Goal: Communication & Community: Answer question/provide support

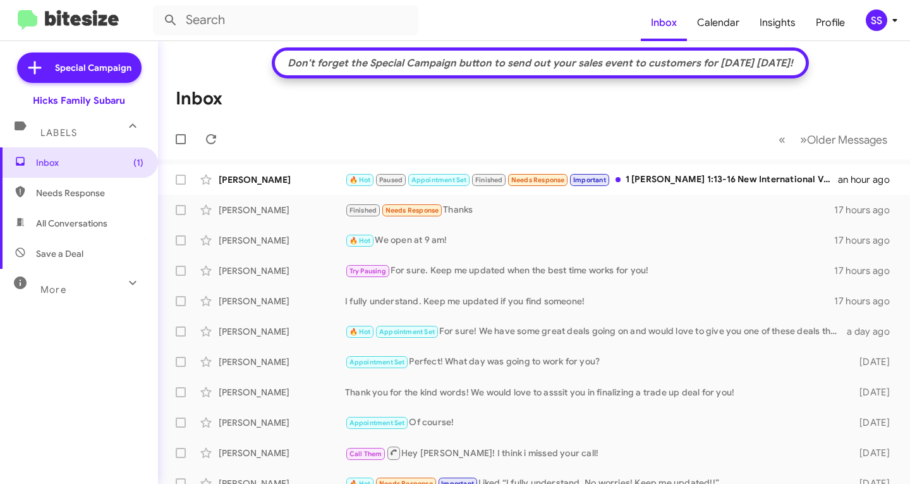
click at [661, 130] on mat-toolbar-row "« Previous » Next Older Messages" at bounding box center [534, 139] width 752 height 40
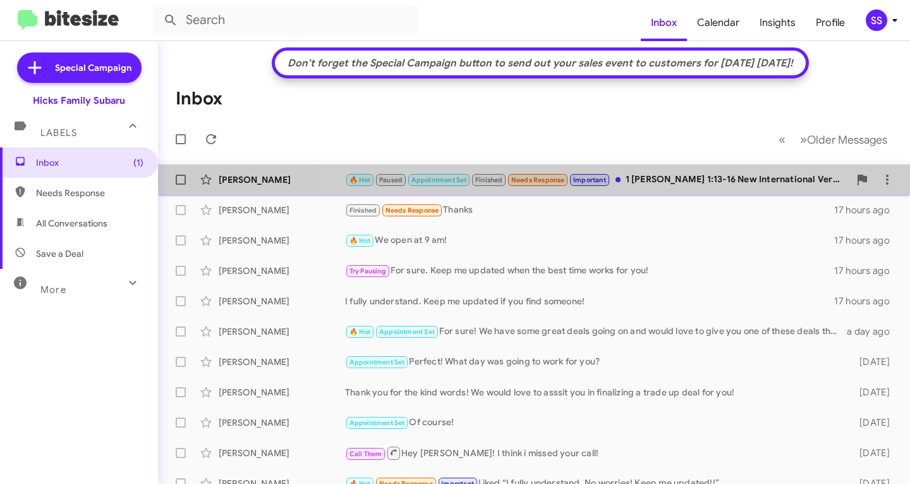
click at [637, 181] on div "🔥 Hot Paused Appointment Set Finished Needs Response Important 1 [PERSON_NAME] …" at bounding box center [597, 180] width 504 height 15
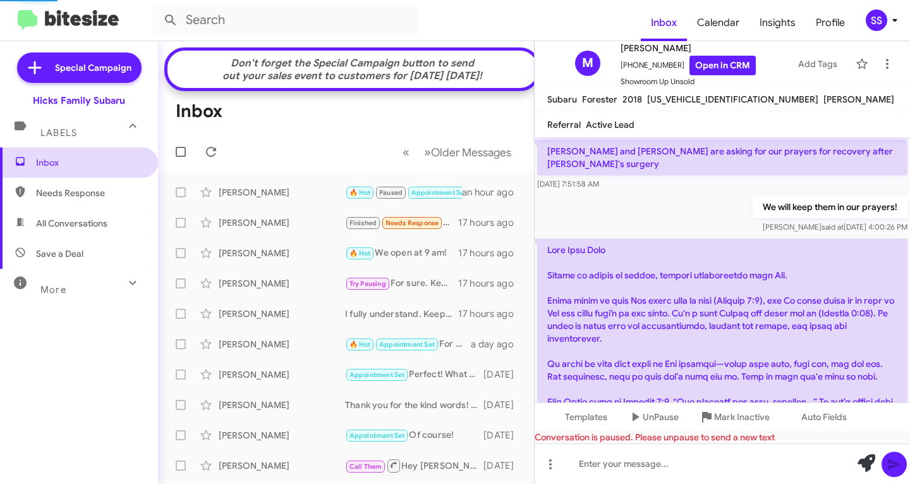
scroll to position [1826, 0]
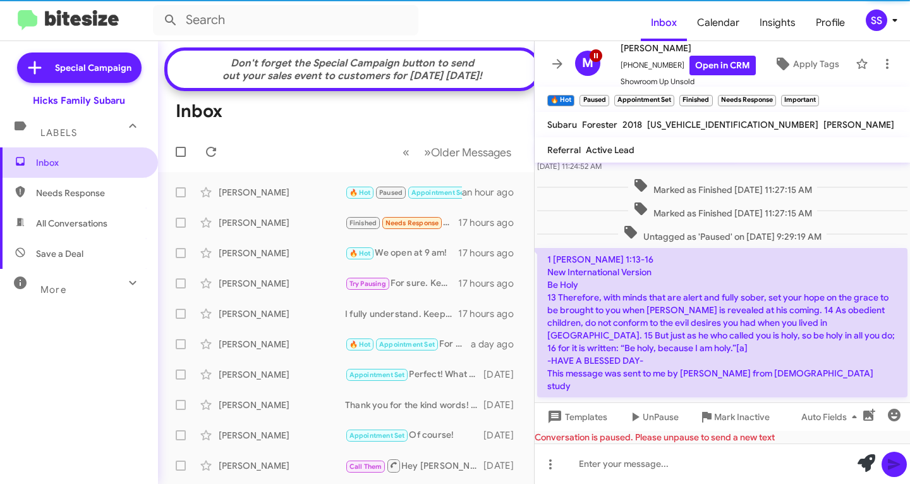
click at [95, 162] on span "Inbox" at bounding box center [89, 162] width 107 height 13
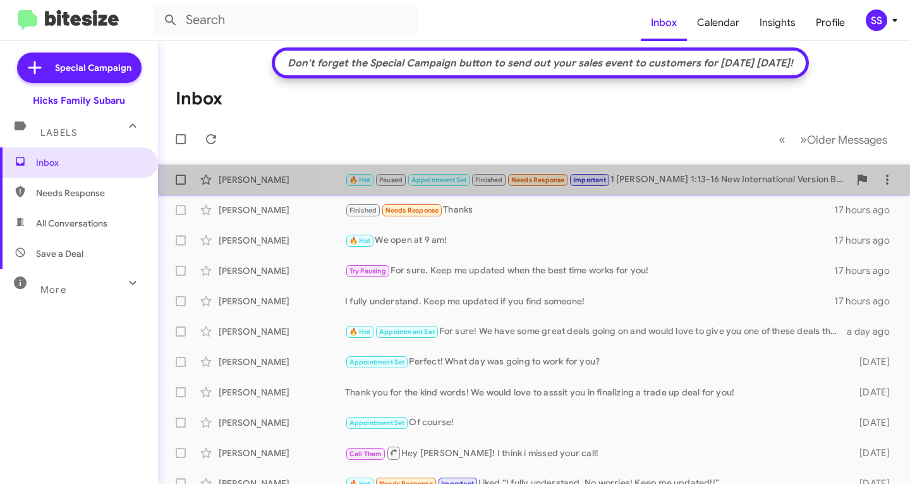
click at [575, 170] on div "[PERSON_NAME] 🔥 Hot Paused Appointment Set Finished Needs Response Important 1 …" at bounding box center [534, 179] width 732 height 25
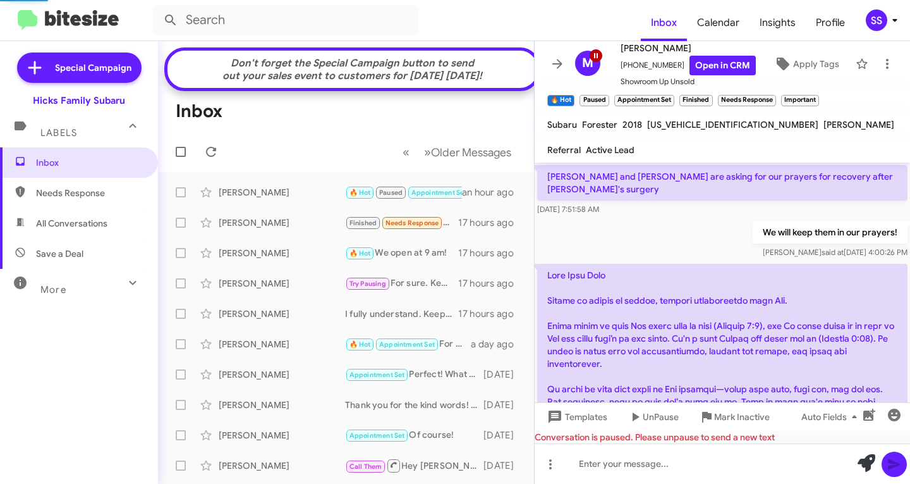
scroll to position [1852, 0]
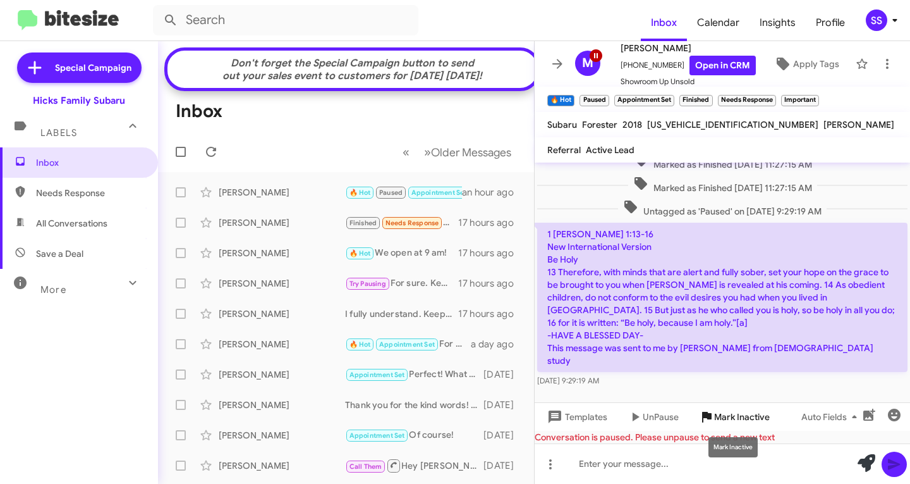
click at [736, 420] on span "Mark Inactive" at bounding box center [742, 416] width 56 height 23
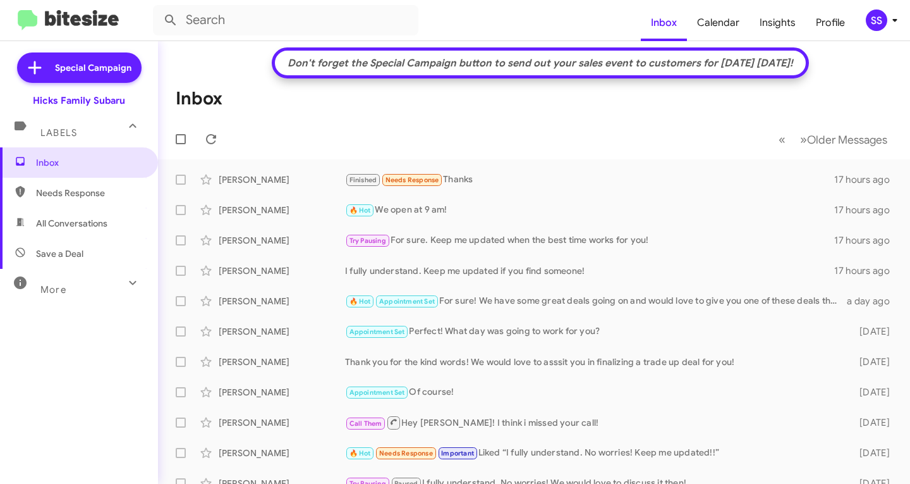
click at [73, 253] on span "Save a Deal" at bounding box center [59, 253] width 47 height 13
type input "in:not-interested"
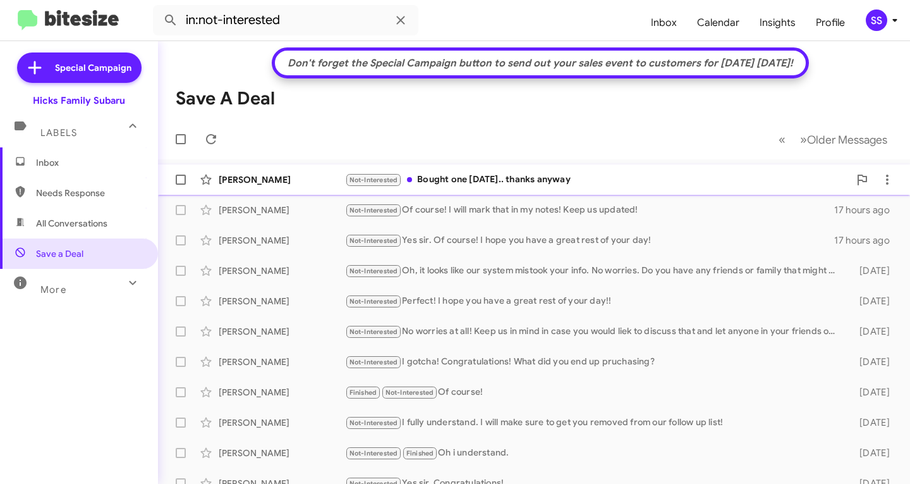
click at [465, 181] on div "Not-Interested Bought one [DATE].. thanks anyway" at bounding box center [597, 180] width 504 height 15
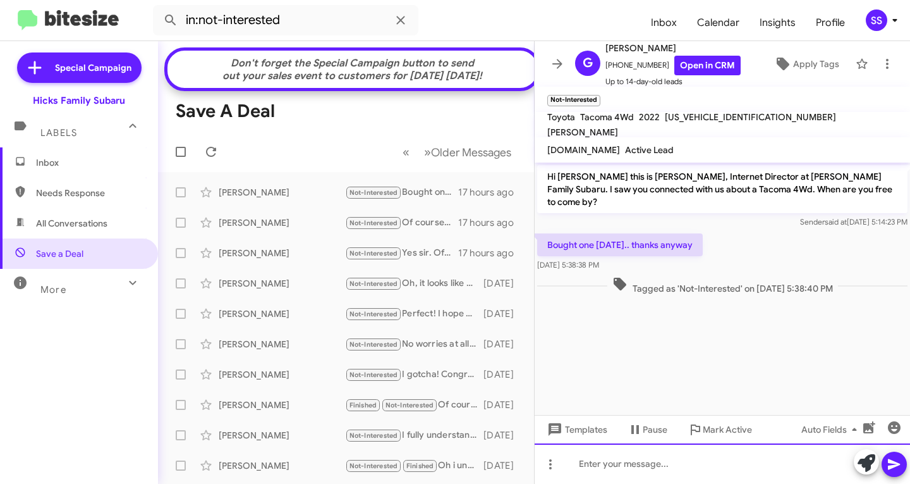
click at [663, 469] on div at bounding box center [722, 463] width 375 height 40
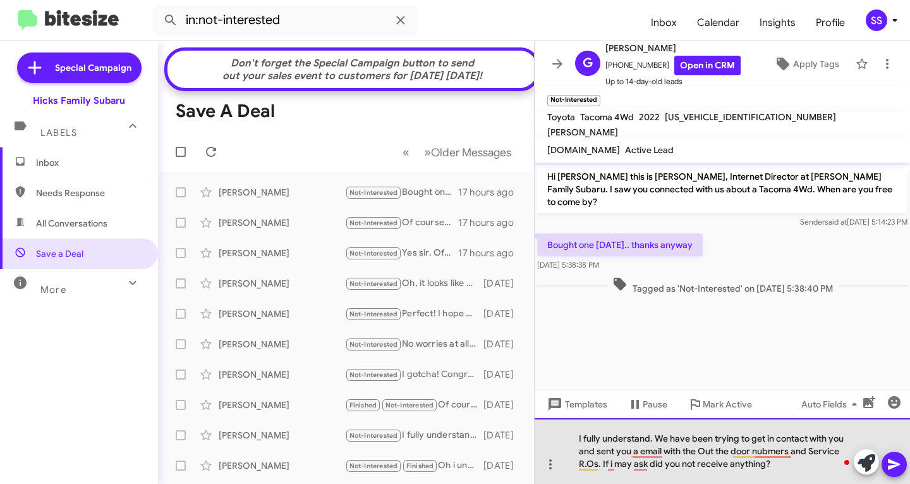
click at [776, 469] on div "I fully understand. We have been trying to get in contact with you and sent you…" at bounding box center [722, 451] width 375 height 66
click at [791, 462] on div "I fully understand. We have been trying to get in contact with you and sent you…" at bounding box center [722, 451] width 375 height 66
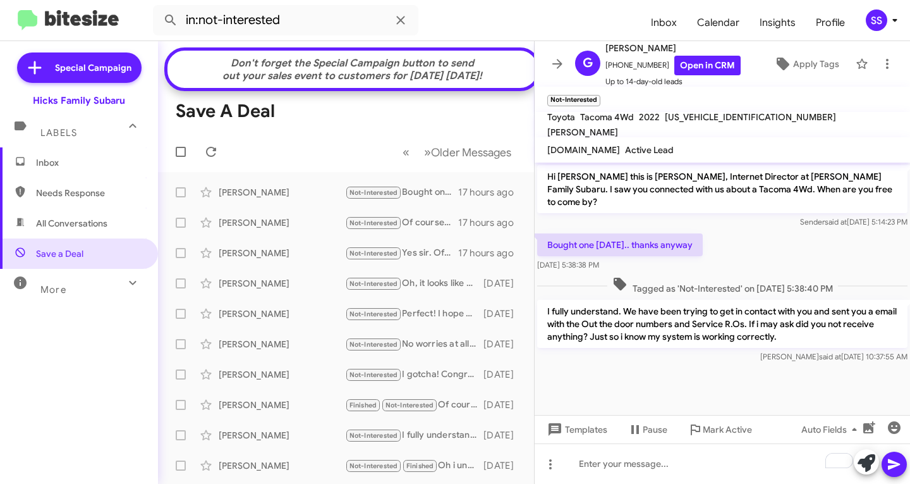
click at [56, 160] on span "Inbox" at bounding box center [89, 162] width 107 height 13
